Goal: Task Accomplishment & Management: Manage account settings

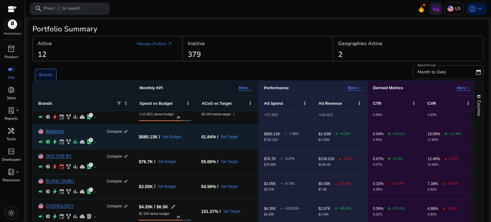
scroll to position [12, 0]
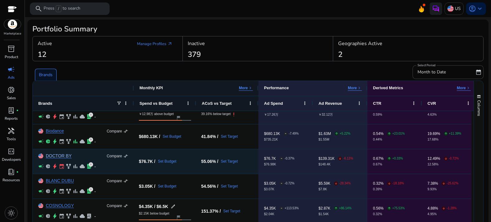
click at [67, 155] on link "DOCTOR BY" at bounding box center [59, 156] width 26 height 5
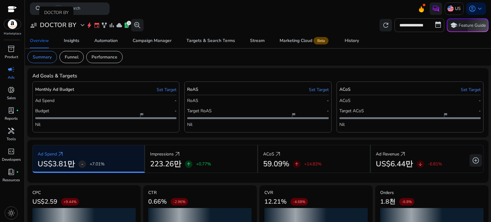
click at [82, 25] on span "expand_more" at bounding box center [82, 24] width 7 height 7
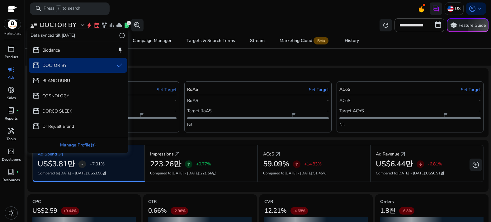
click at [81, 144] on div "Manage Profile(s)" at bounding box center [78, 145] width 100 height 14
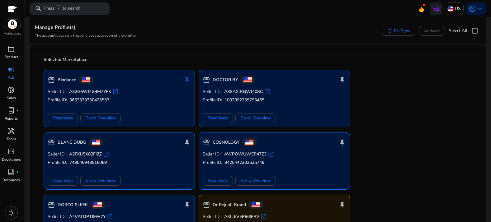
scroll to position [40, 0]
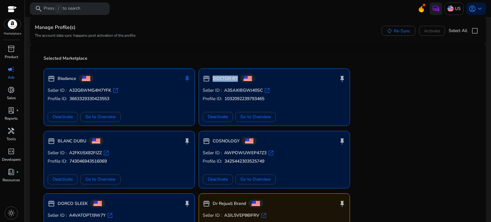
drag, startPoint x: 213, startPoint y: 79, endPoint x: 237, endPoint y: 78, distance: 24.0
click at [237, 78] on b "DOCTOR BY" at bounding box center [225, 79] width 25 height 6
click at [224, 118] on span "Deactivate" at bounding box center [218, 117] width 20 height 7
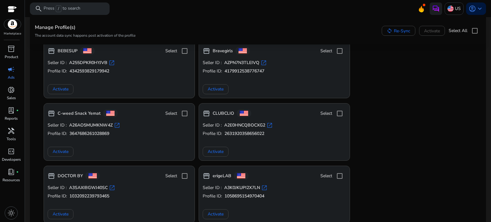
scroll to position [429, 0]
